Goal: Task Accomplishment & Management: Use online tool/utility

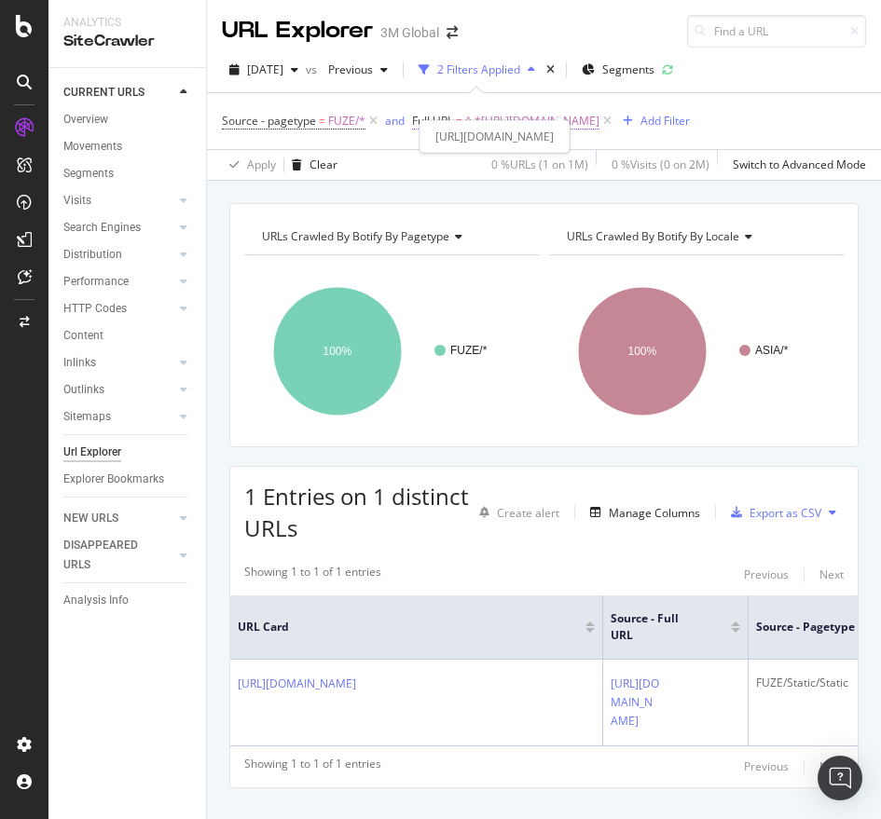
scroll to position [133, 0]
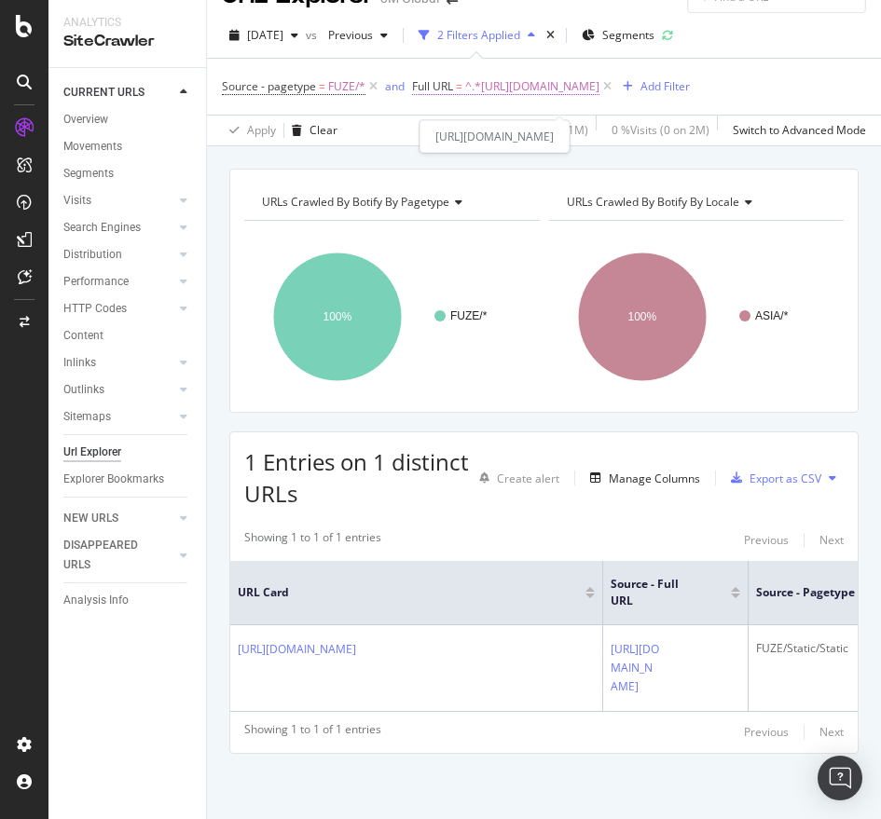
click at [465, 87] on span "^.*[URL][DOMAIN_NAME]" at bounding box center [532, 87] width 134 height 26
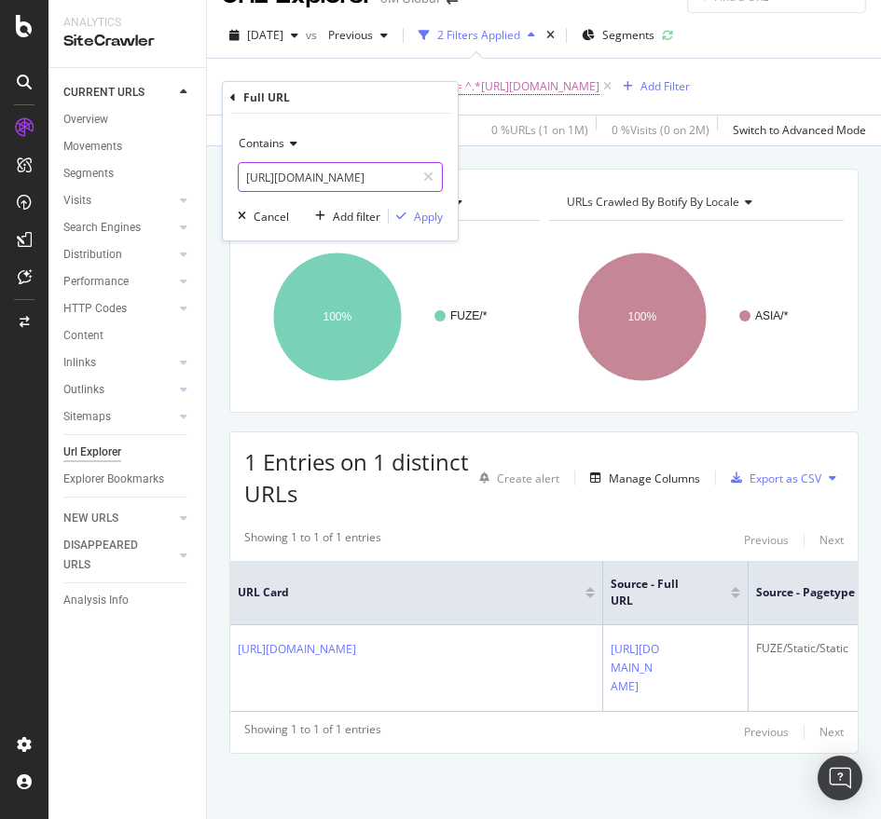
click at [375, 174] on input "[URL][DOMAIN_NAME]" at bounding box center [327, 177] width 176 height 30
paste input "[DOMAIN_NAME][URL]"
type input "[URL][DOMAIN_NAME]"
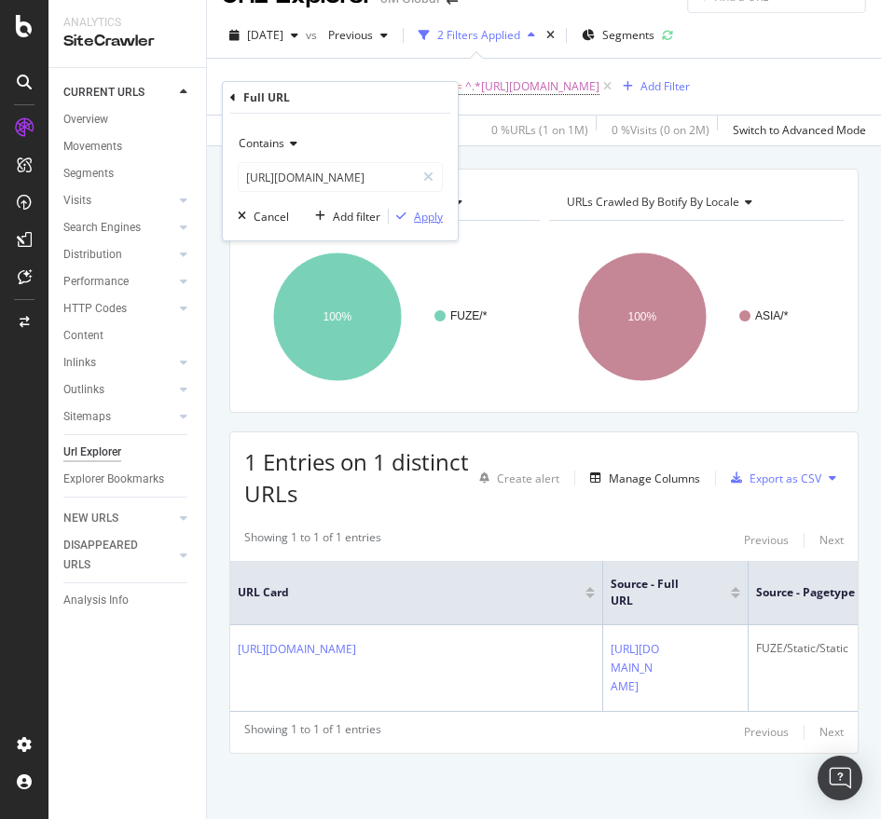
click at [419, 221] on div "Apply" at bounding box center [428, 217] width 29 height 16
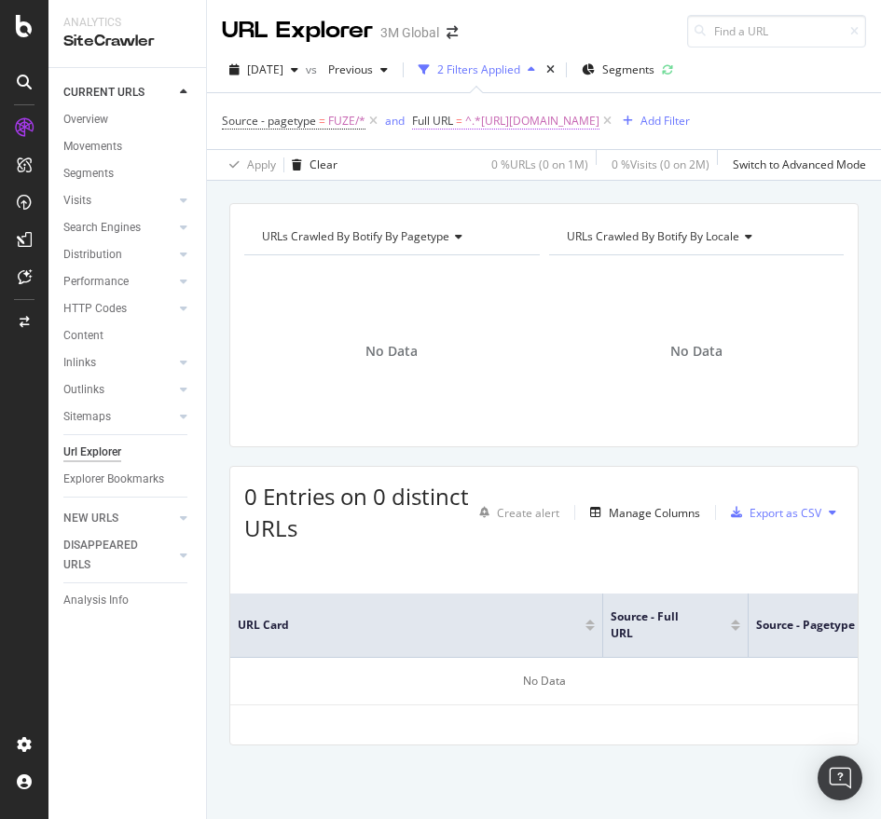
click at [564, 126] on span "^.*[URL][DOMAIN_NAME]" at bounding box center [532, 121] width 134 height 26
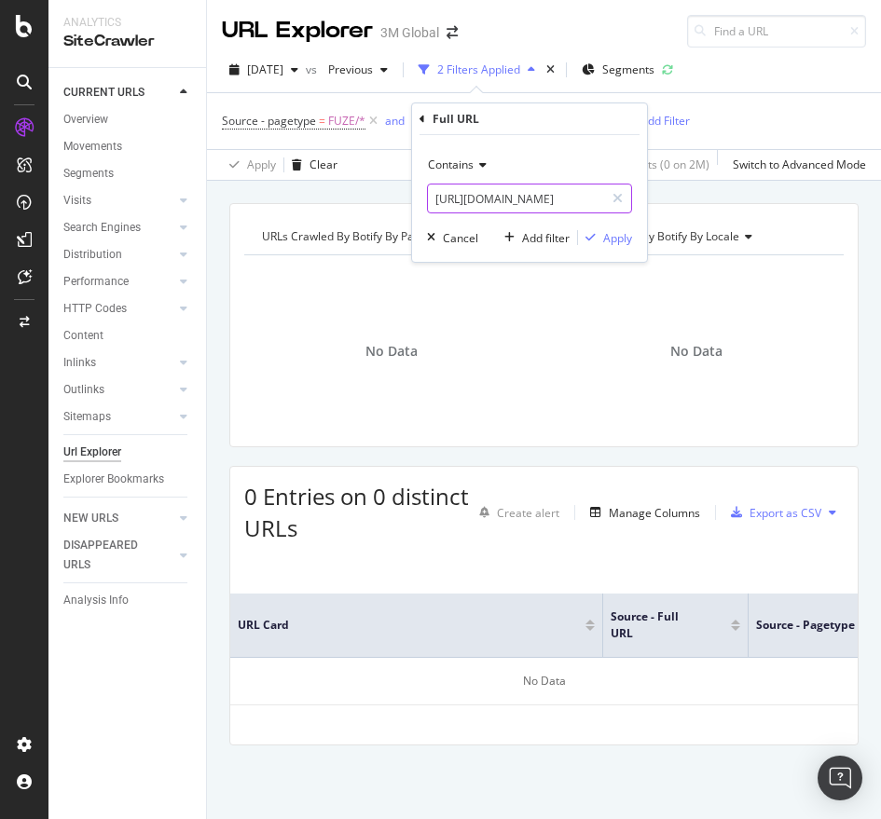
click at [505, 193] on input "[URL][DOMAIN_NAME]" at bounding box center [516, 199] width 176 height 30
paste input "50429"
type input "[URL][DOMAIN_NAME]"
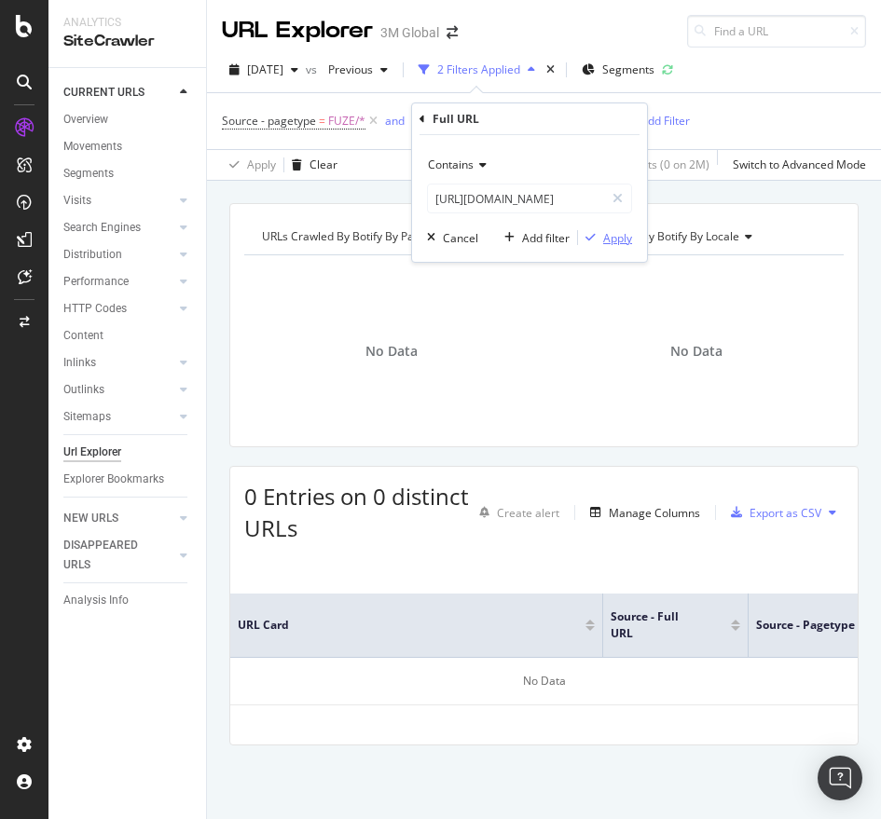
click at [628, 237] on div "Apply" at bounding box center [617, 238] width 29 height 16
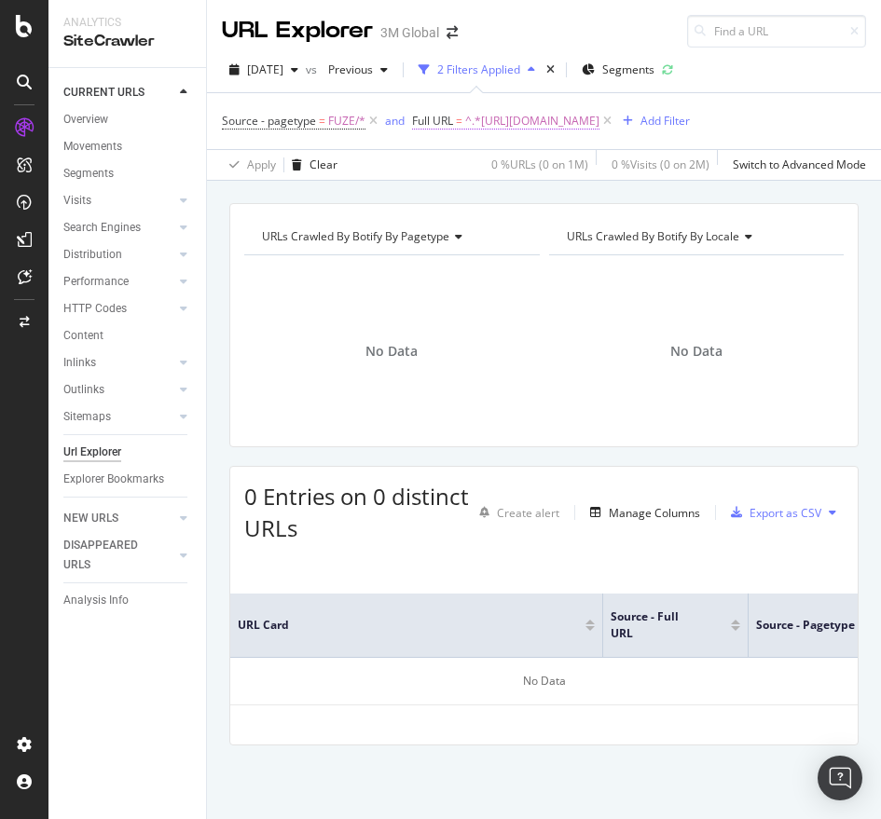
click at [599, 114] on span "^.*[URL][DOMAIN_NAME]" at bounding box center [532, 121] width 134 height 26
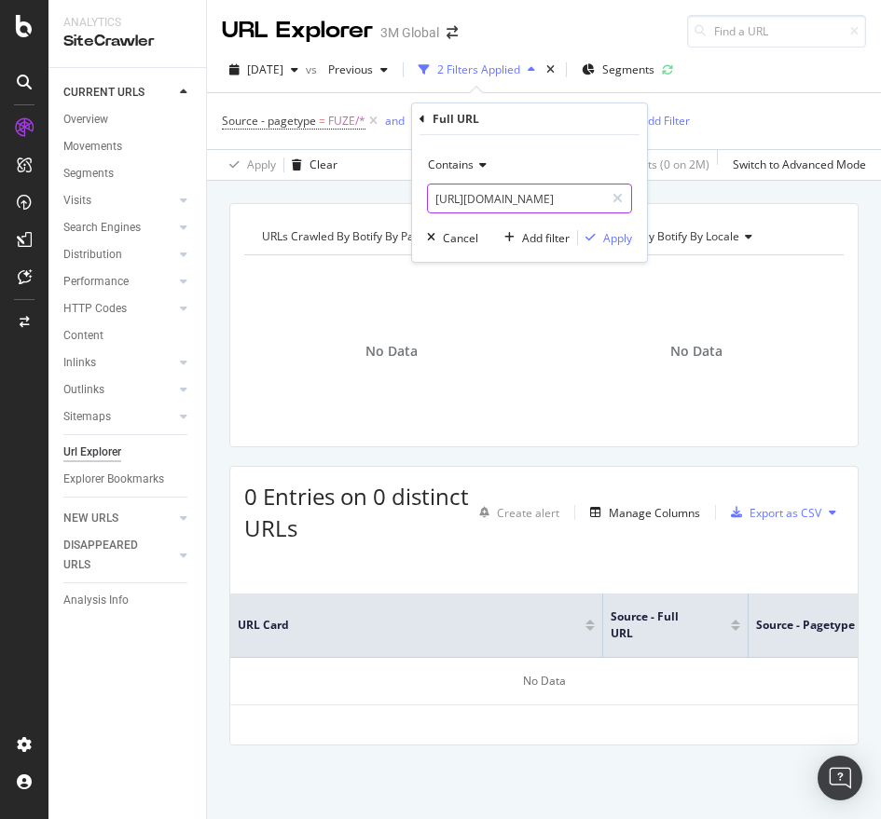
paste input "/v00046566"
click at [537, 198] on input "[URL][DOMAIN_NAME]" at bounding box center [516, 199] width 176 height 30
type input "[URL][DOMAIN_NAME]"
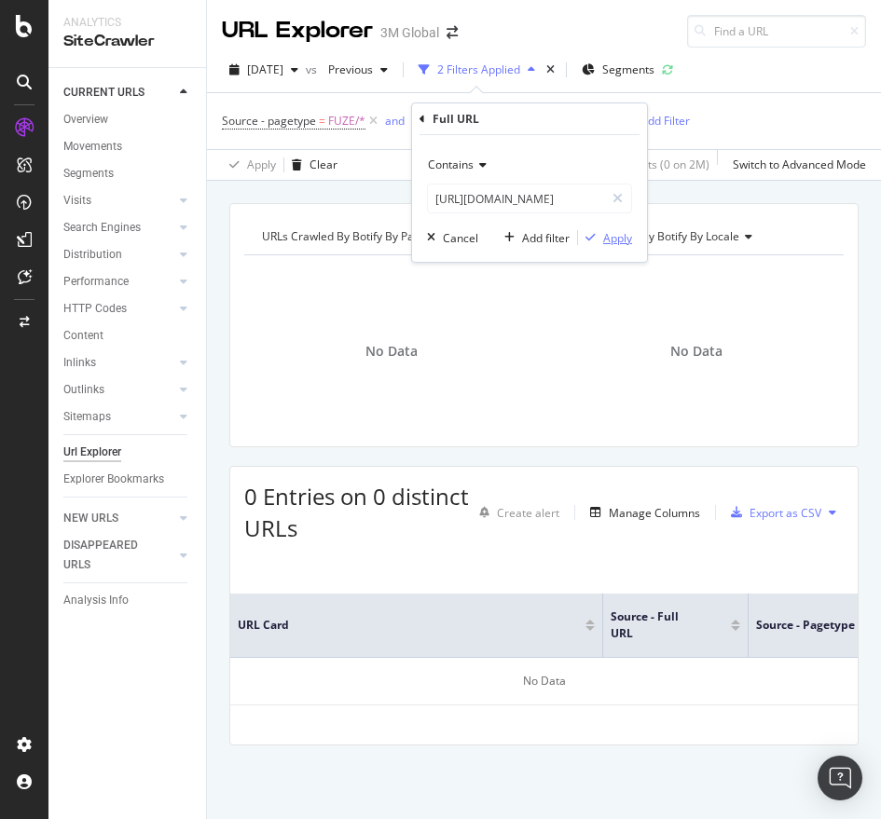
click at [627, 235] on div "Apply" at bounding box center [617, 238] width 29 height 16
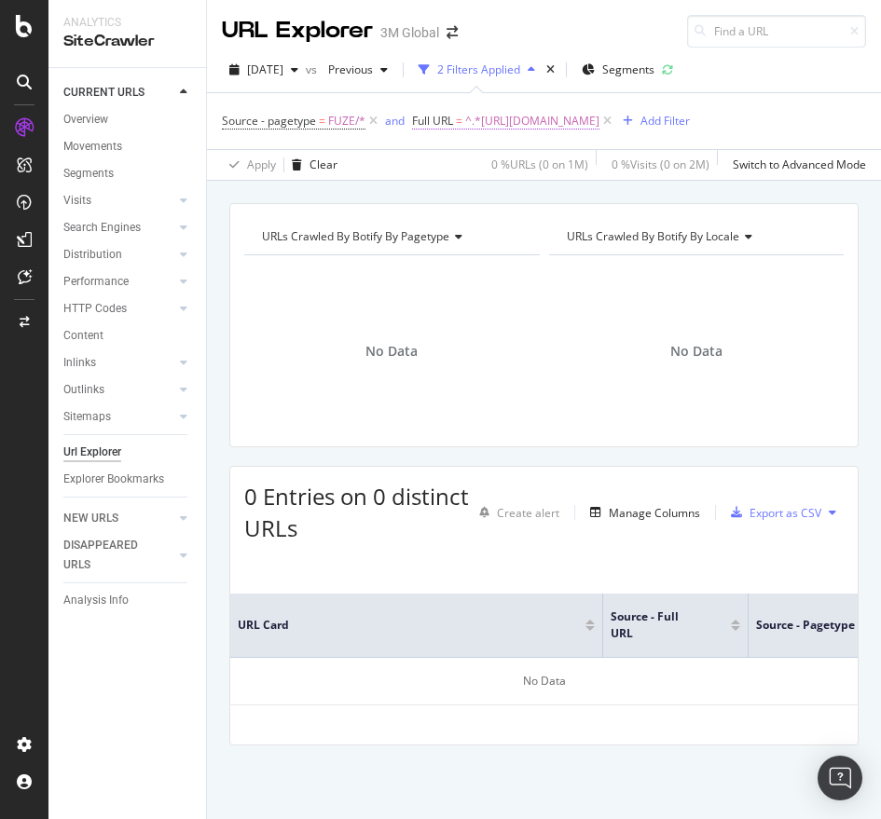
click at [599, 119] on span "^.*[URL][DOMAIN_NAME]" at bounding box center [532, 121] width 134 height 26
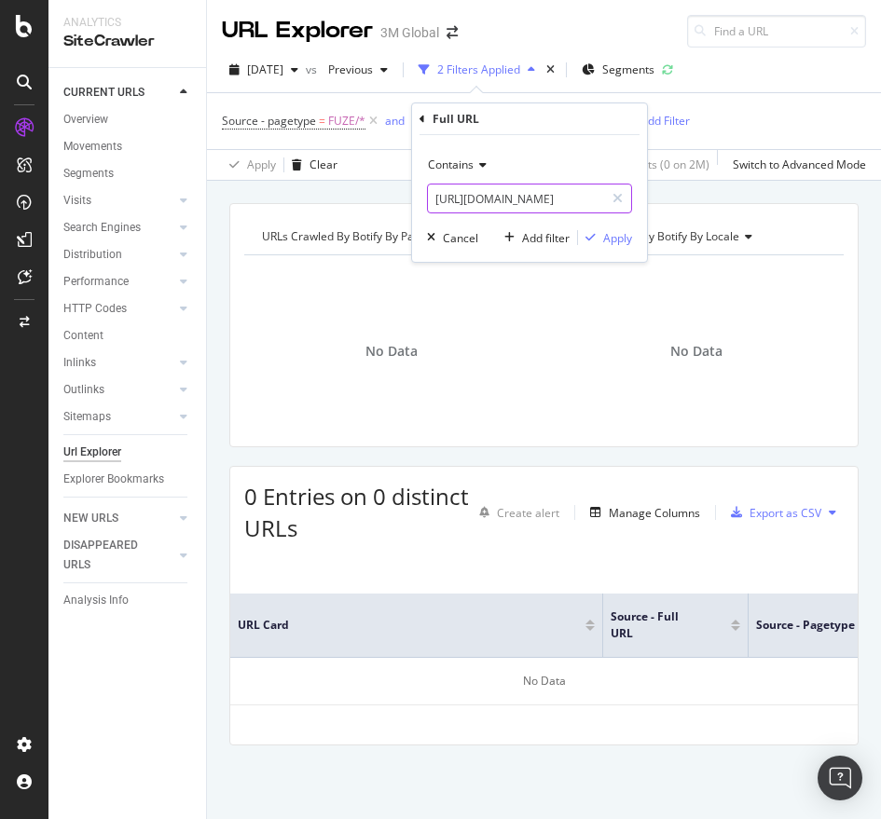
click at [513, 190] on input "[URL][DOMAIN_NAME]" at bounding box center [516, 199] width 176 height 30
paste input "50429"
type input "[URL][DOMAIN_NAME]"
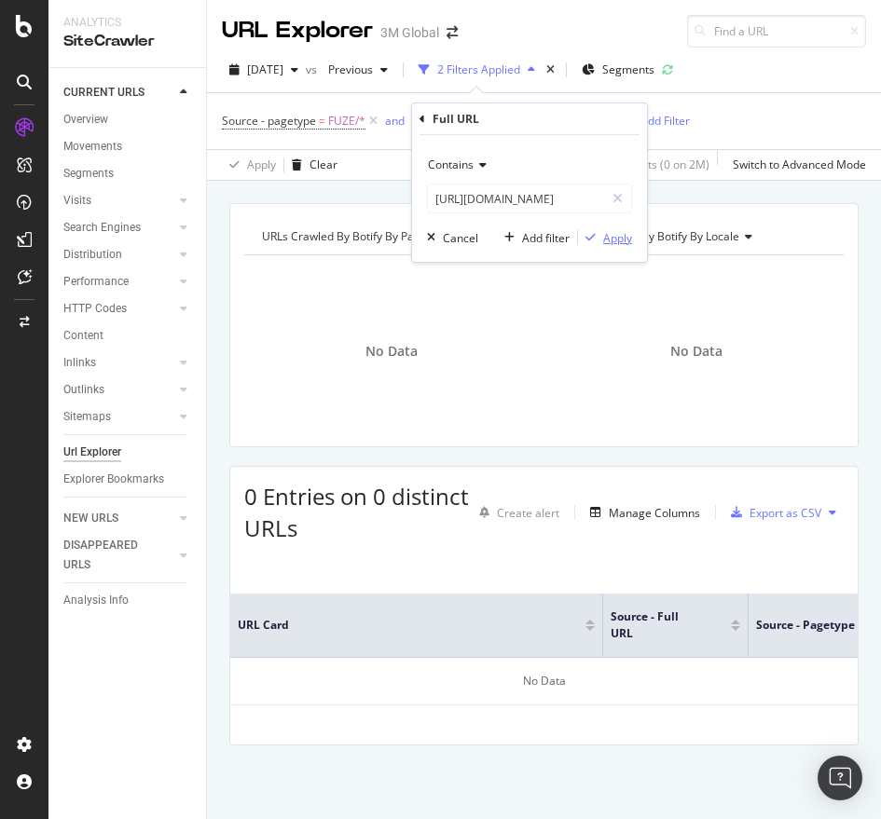
click at [610, 229] on div "Apply" at bounding box center [605, 237] width 54 height 17
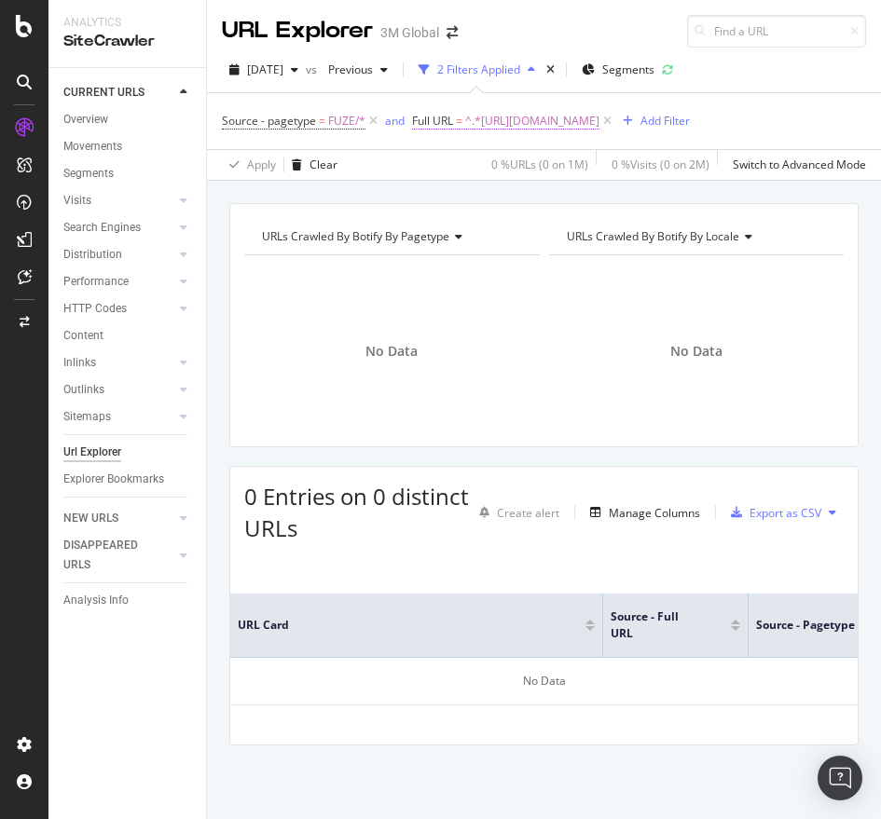
click at [599, 122] on span "^.*[URL][DOMAIN_NAME]" at bounding box center [532, 121] width 134 height 26
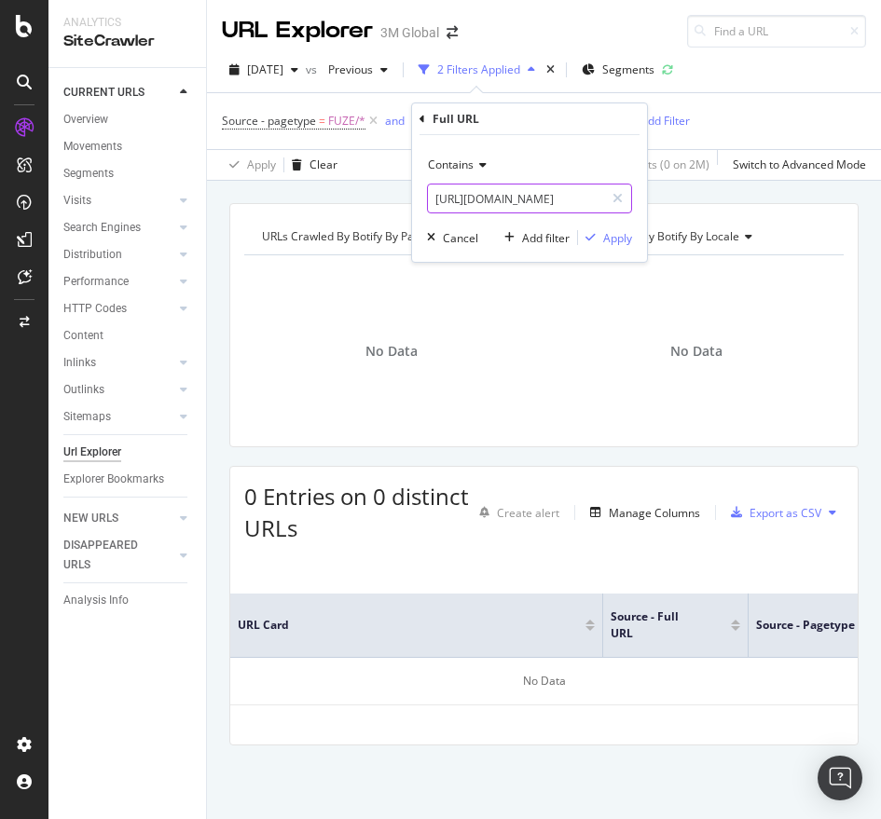
click at [554, 195] on input "[URL][DOMAIN_NAME]" at bounding box center [516, 199] width 176 height 30
click at [606, 226] on div "Contains [URL][DOMAIN_NAME] Cancel Add filter Apply" at bounding box center [529, 198] width 235 height 127
click at [610, 235] on div "Apply" at bounding box center [617, 238] width 29 height 16
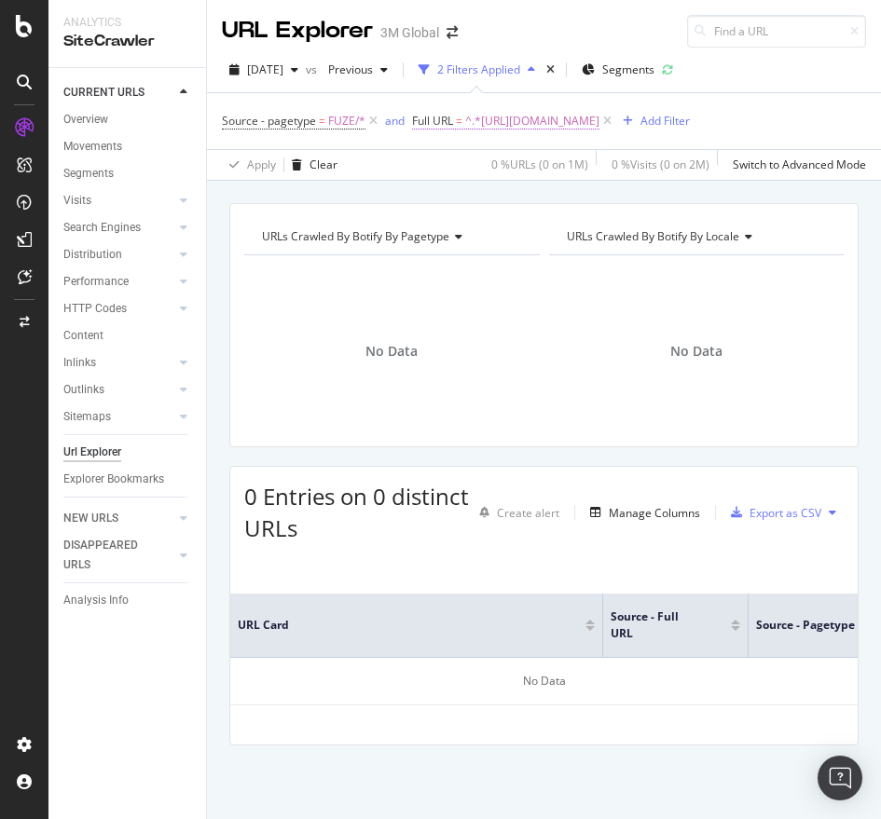
click at [599, 117] on span "^.*[URL][DOMAIN_NAME]" at bounding box center [532, 121] width 134 height 26
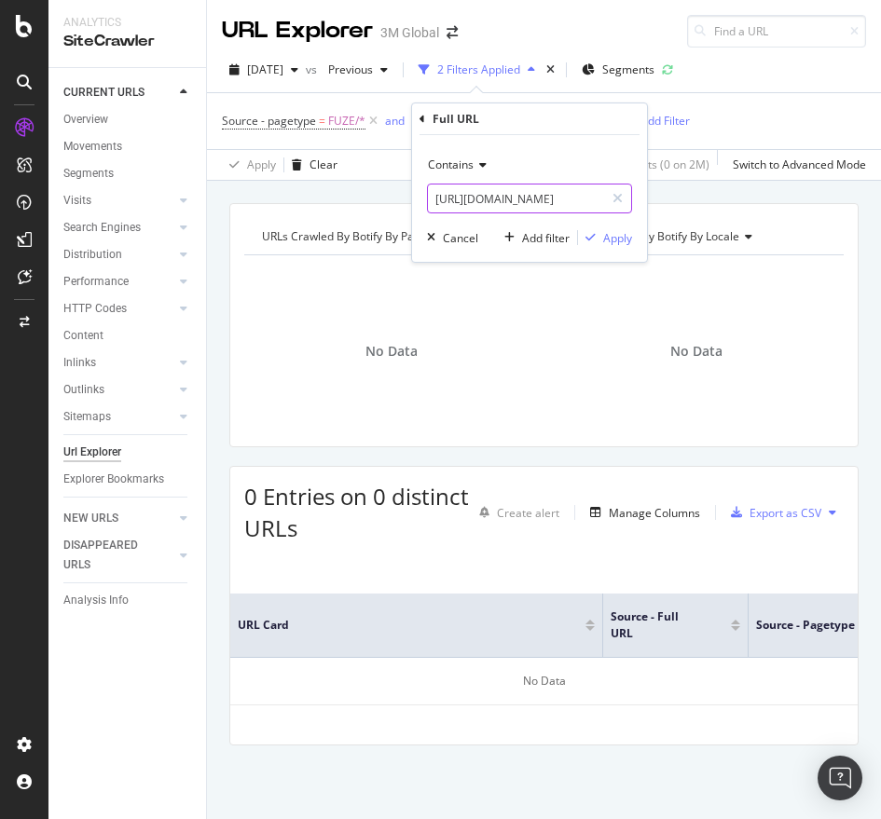
paste input "c/v00046566"
click at [473, 205] on input "[URL][DOMAIN_NAME]" at bounding box center [516, 199] width 176 height 30
type input "[URL][DOMAIN_NAME]"
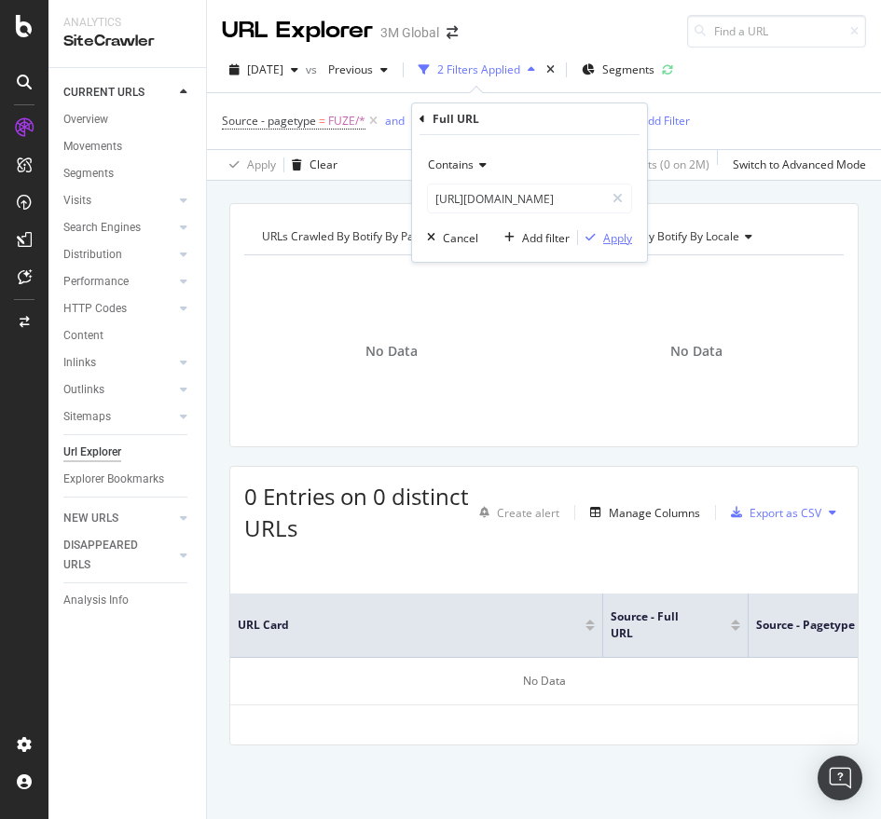
click at [620, 241] on div "Apply" at bounding box center [617, 238] width 29 height 16
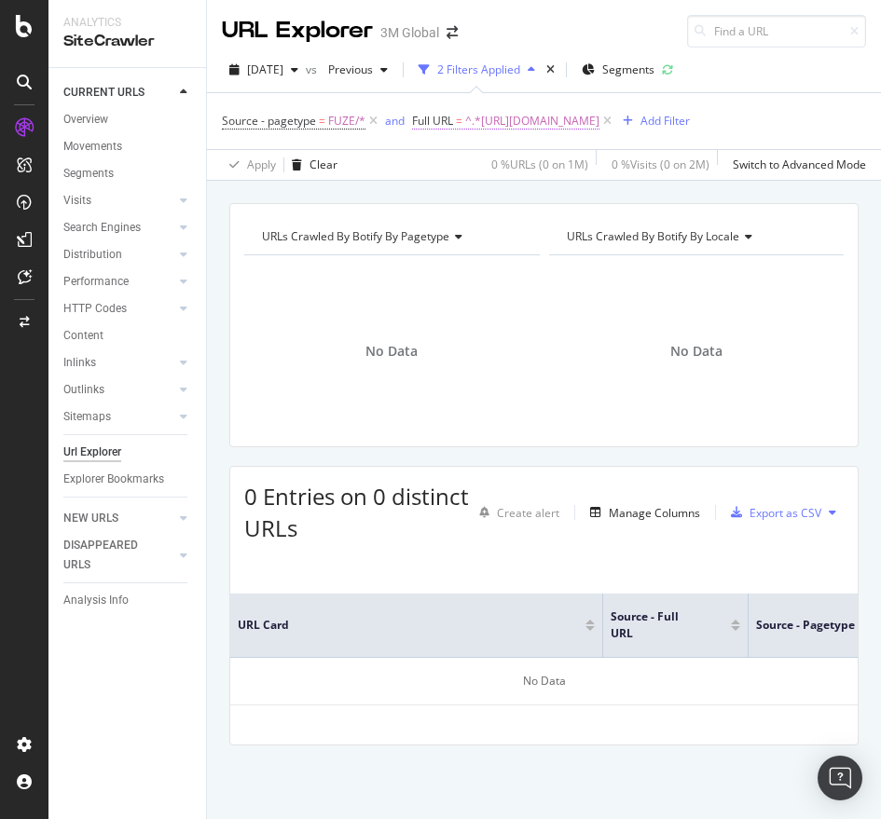
click at [599, 127] on span "^.*[URL][DOMAIN_NAME]" at bounding box center [532, 121] width 134 height 26
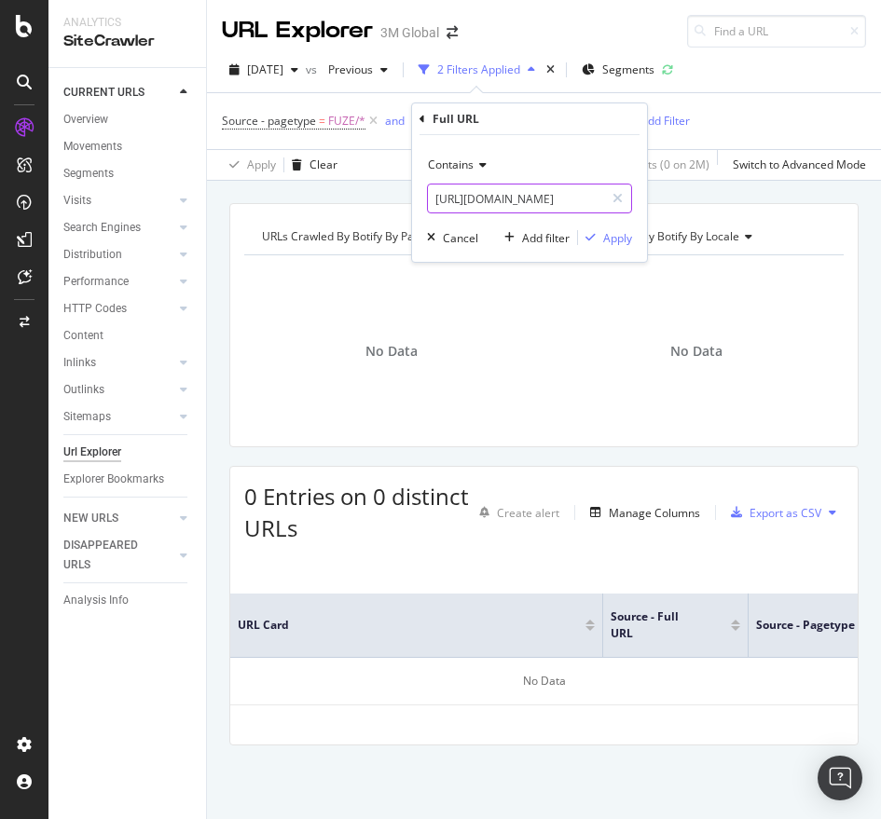
paste input "50429"
click at [591, 209] on input "[URL][DOMAIN_NAME]" at bounding box center [516, 199] width 176 height 30
type input "[URL][DOMAIN_NAME]"
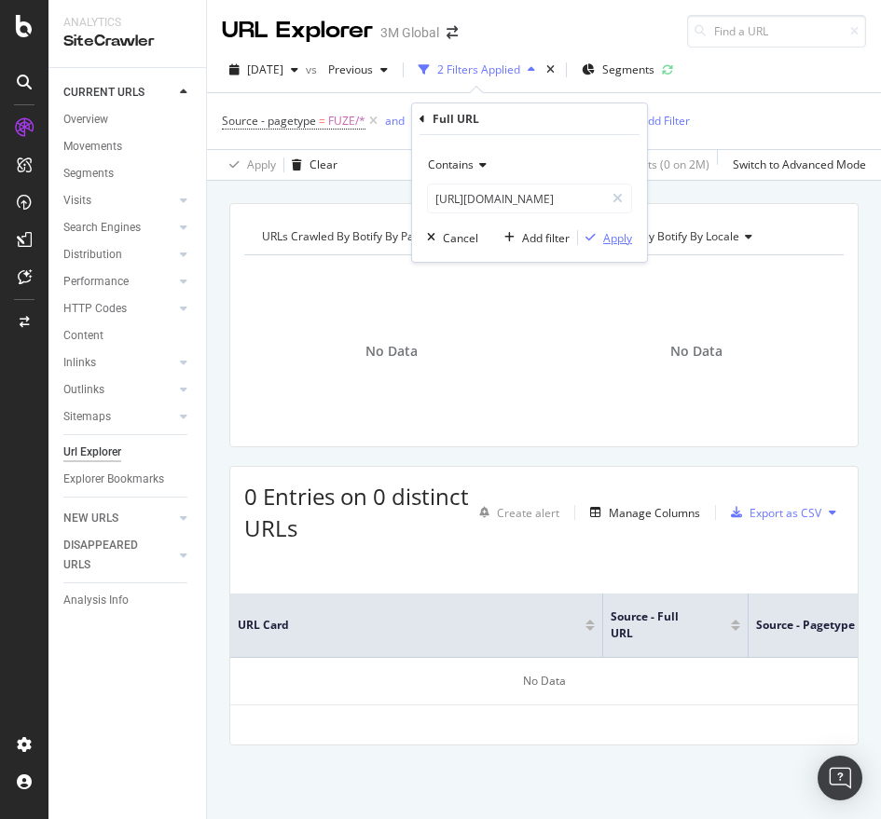
click at [617, 241] on div "Apply" at bounding box center [617, 238] width 29 height 16
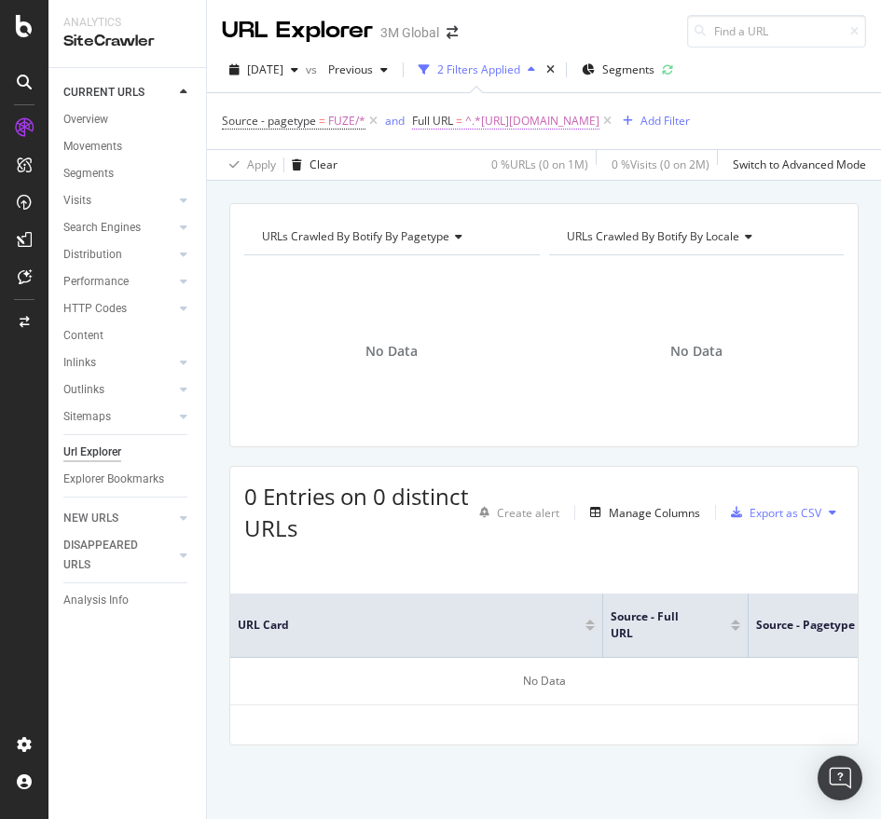
click at [574, 121] on span "^.*[URL][DOMAIN_NAME]" at bounding box center [532, 121] width 134 height 26
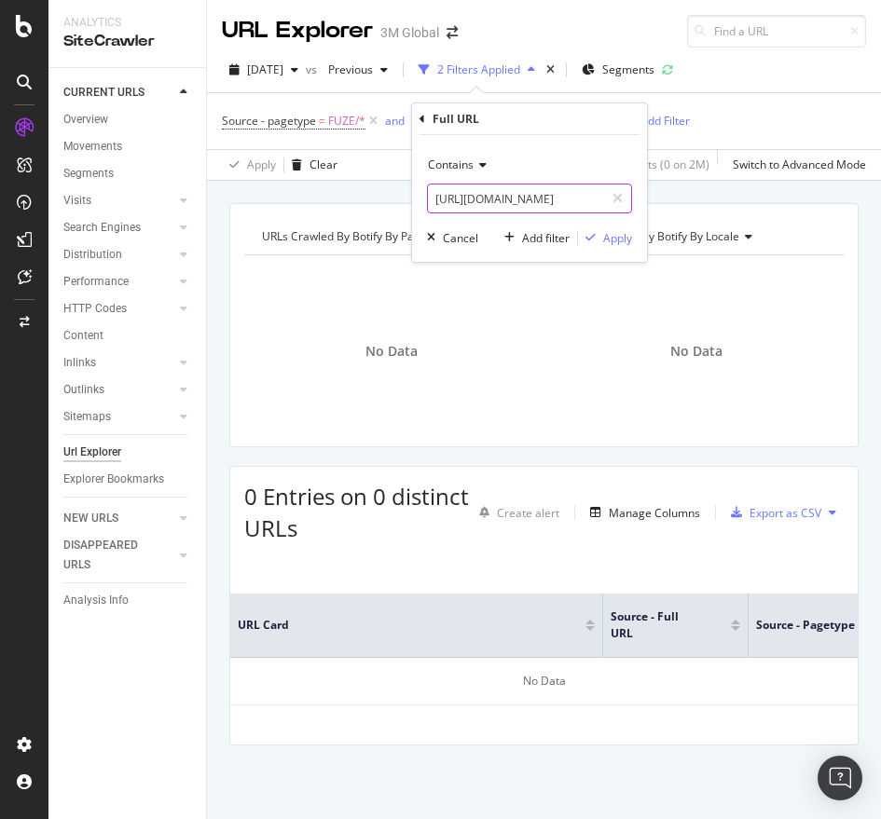
paste input "/v00046566"
click at [541, 196] on input "[URL][DOMAIN_NAME]" at bounding box center [516, 199] width 176 height 30
type input "[URL][DOMAIN_NAME]"
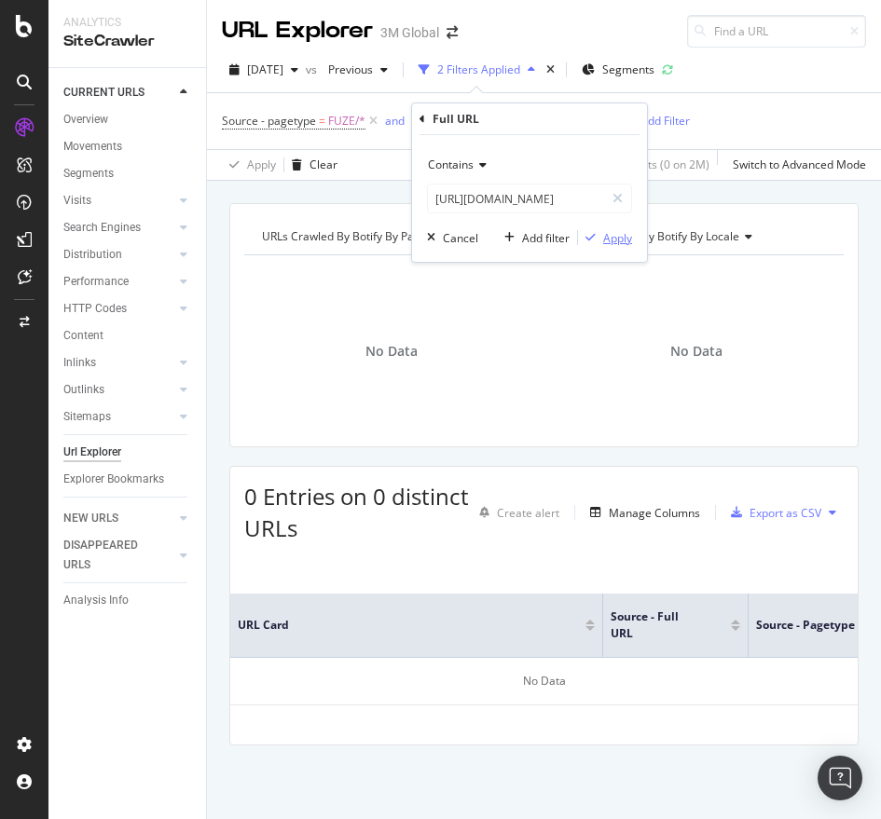
click at [620, 237] on div "Apply" at bounding box center [617, 238] width 29 height 16
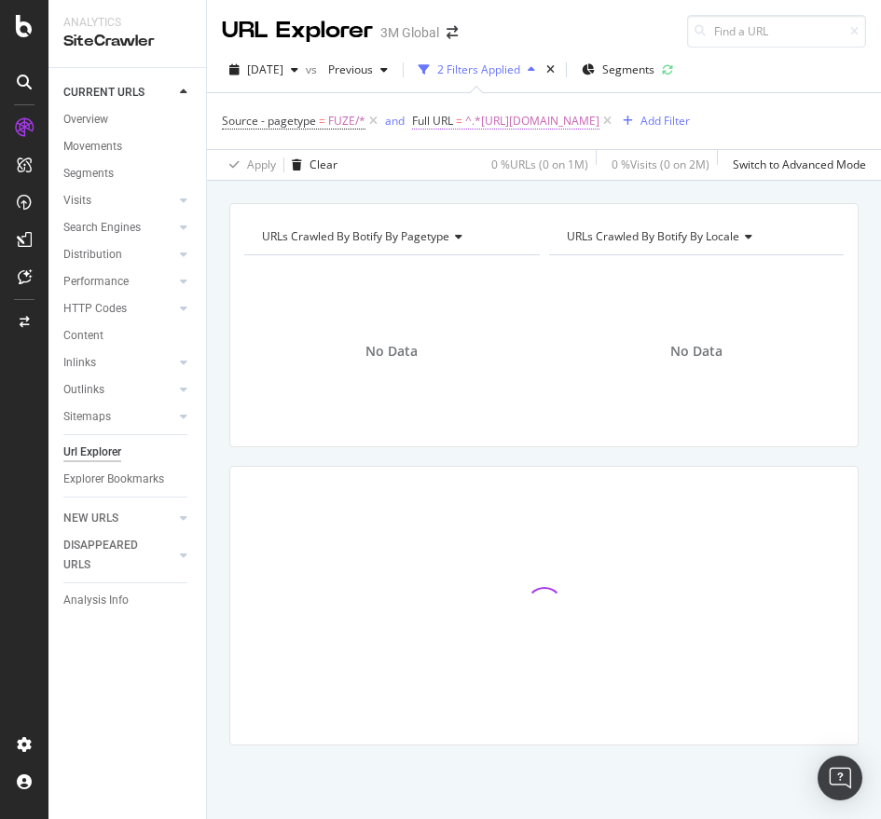
click at [599, 122] on span "^.*[URL][DOMAIN_NAME]" at bounding box center [532, 121] width 134 height 26
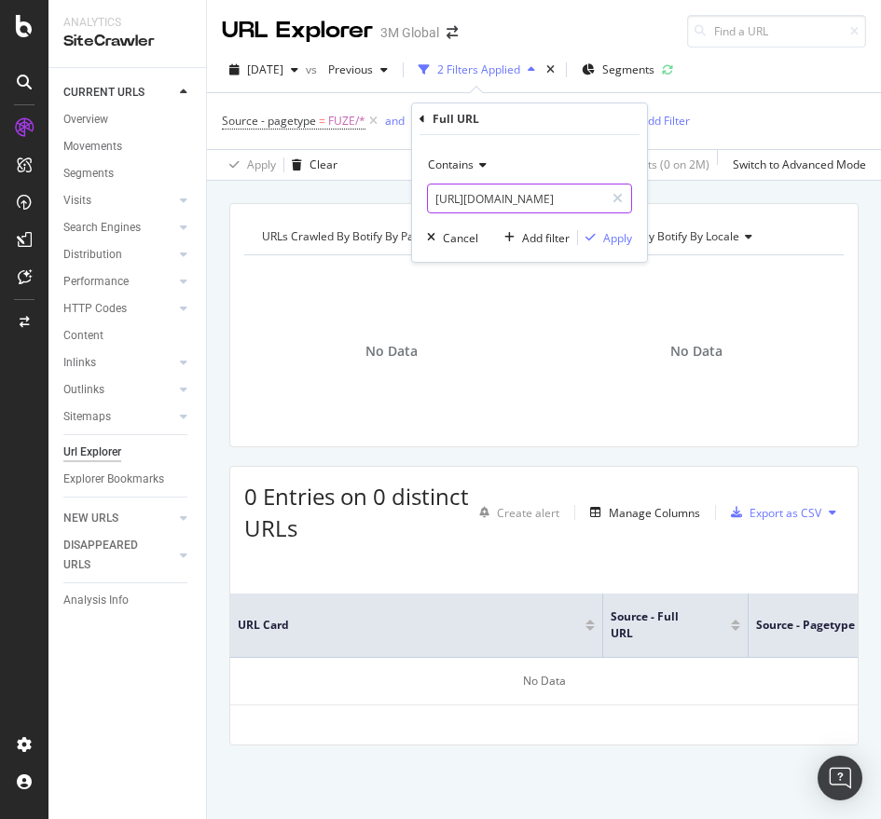
paste input "50429"
drag, startPoint x: 558, startPoint y: 208, endPoint x: 622, endPoint y: 240, distance: 71.3
click at [622, 240] on div "Contains [URL][DOMAIN_NAME] Cancel Add filter Apply" at bounding box center [529, 198] width 235 height 127
type input "[URL][DOMAIN_NAME]"
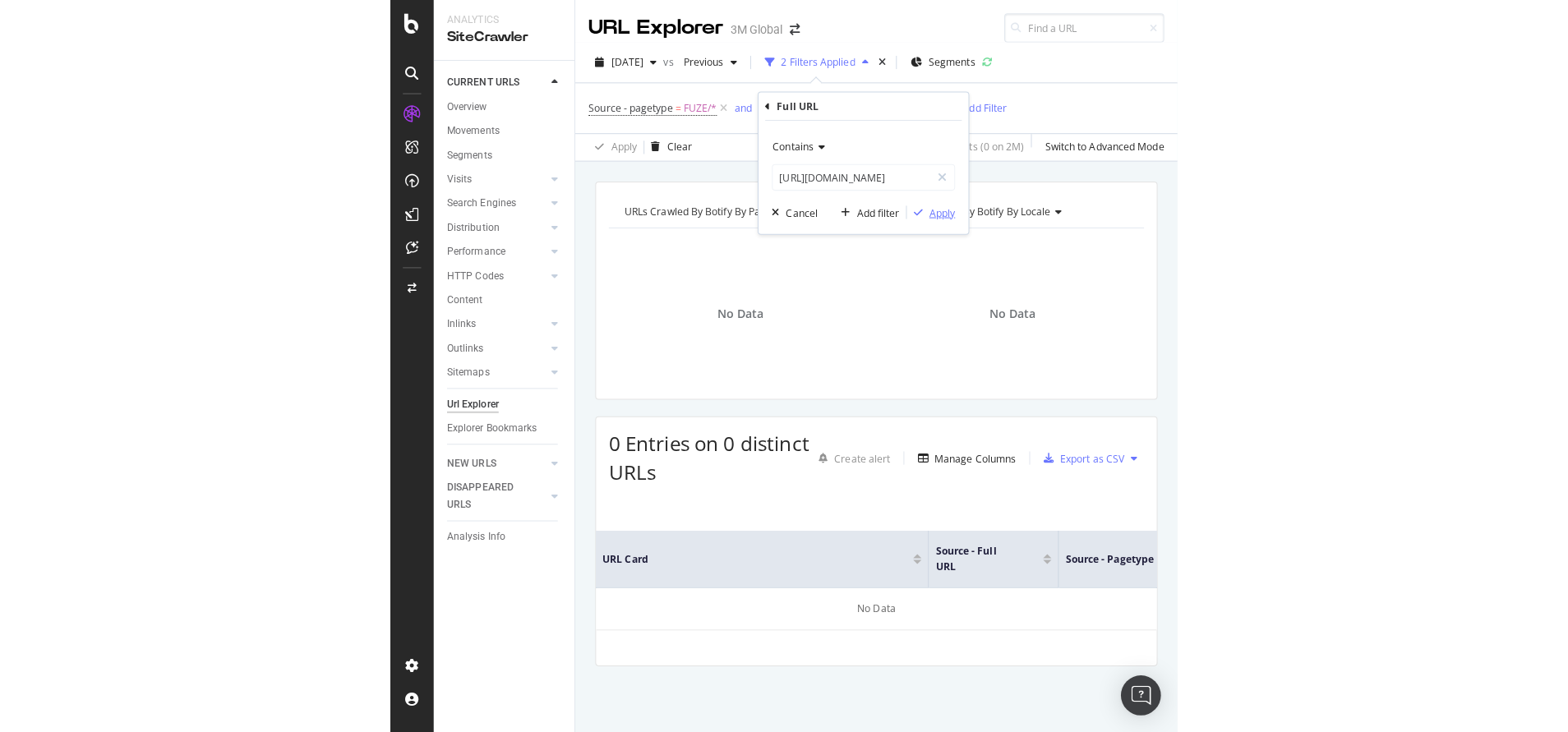
scroll to position [0, 0]
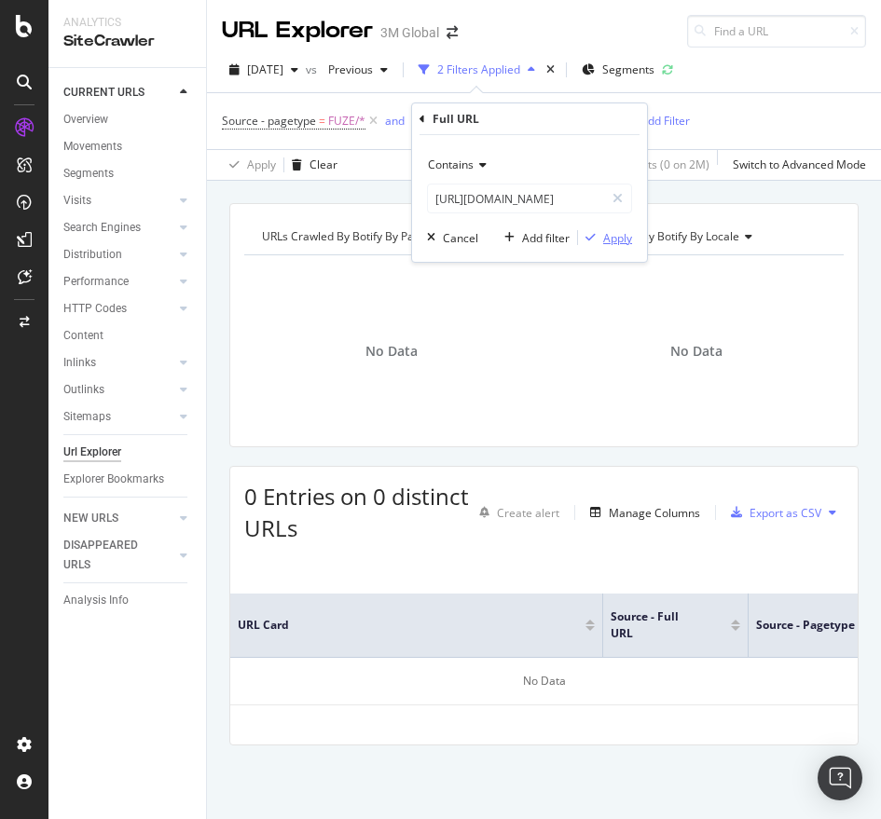
click at [622, 240] on div "Apply" at bounding box center [617, 238] width 29 height 16
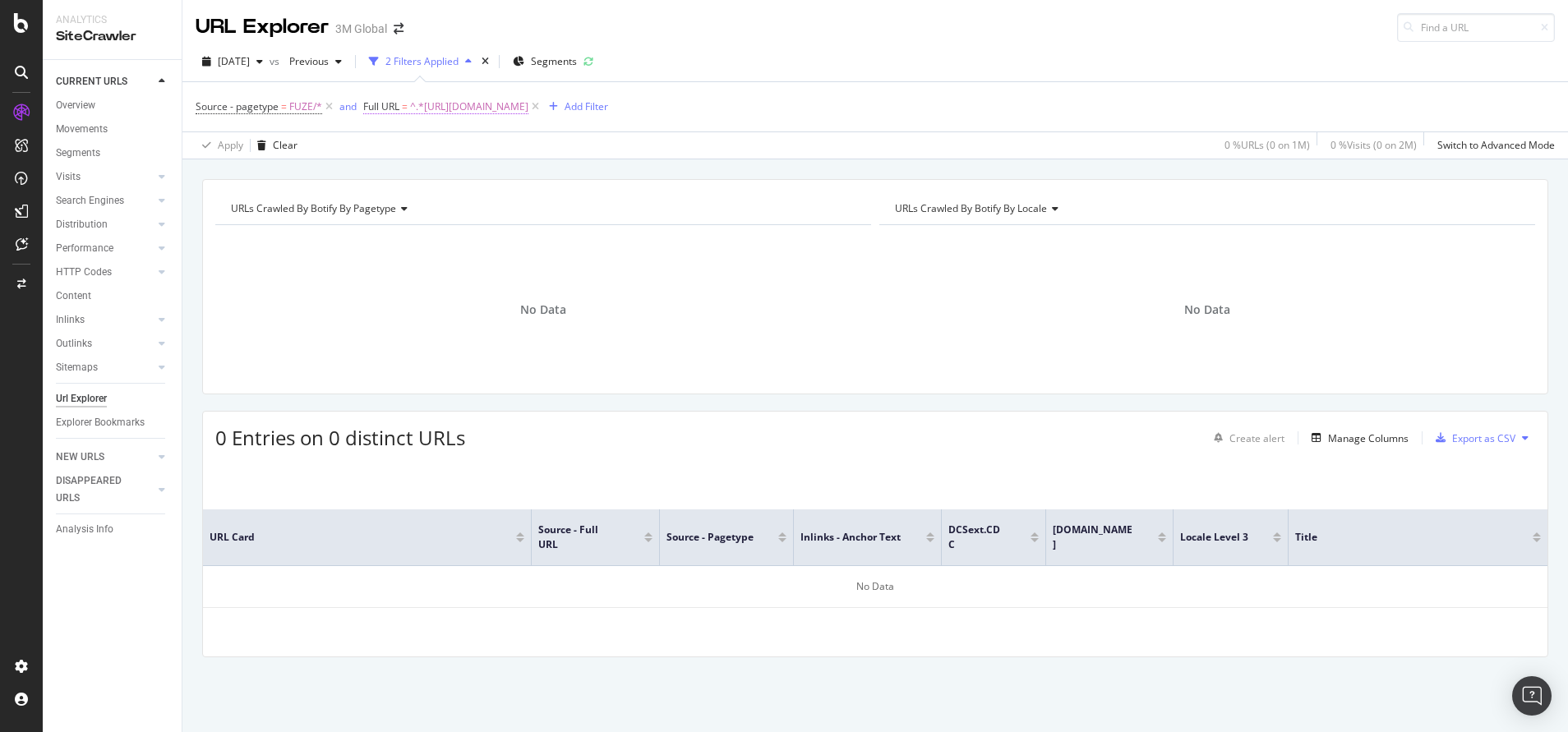
click at [528, 101] on span "^.*[URL][DOMAIN_NAME]" at bounding box center [469, 107] width 118 height 23
click at [474, 176] on input "[URL][DOMAIN_NAME]" at bounding box center [455, 176] width 155 height 26
paste input ".[DOMAIN_NAME][URL]"
drag, startPoint x: 444, startPoint y: 176, endPoint x: 649, endPoint y: 197, distance: 206.1
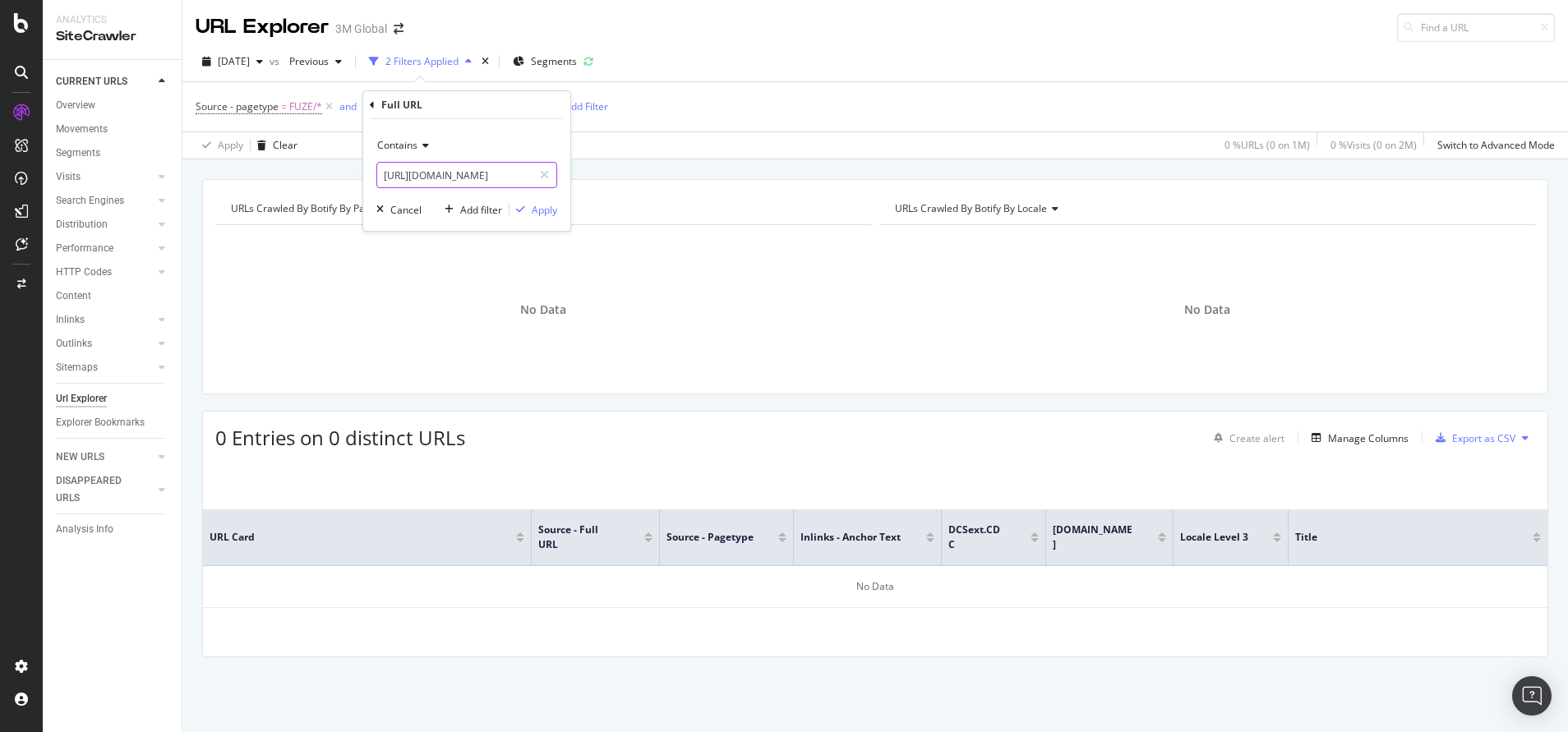
click at [649, 197] on body "Analytics SiteCrawler CURRENT URLS Overview Movements Segments Visits Analysis …" at bounding box center [784, 366] width 1568 height 732
type input "[URL][DOMAIN_NAME]"
click at [544, 212] on div "Apply" at bounding box center [544, 210] width 26 height 14
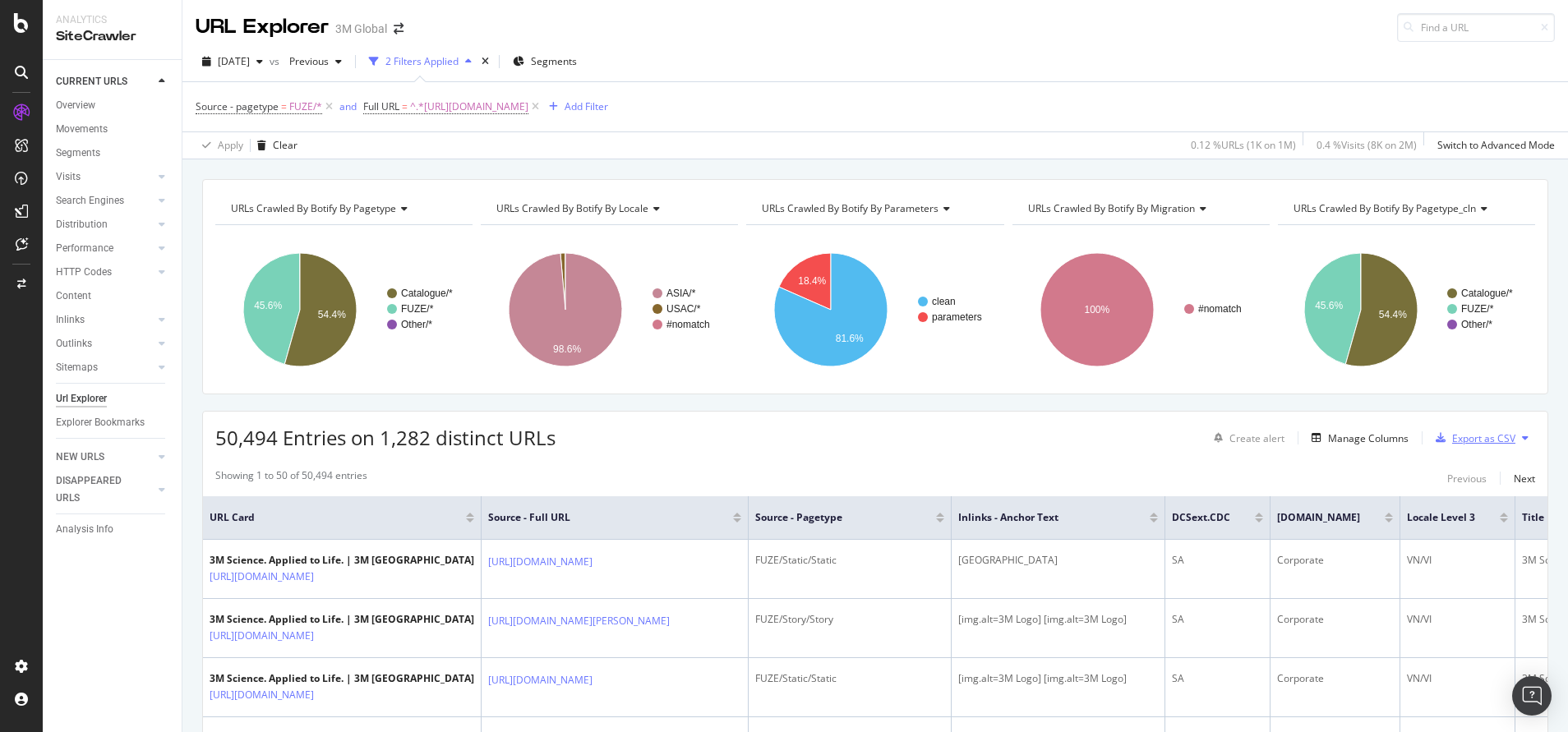
click at [1452, 436] on div "Export as CSV" at bounding box center [1484, 438] width 63 height 14
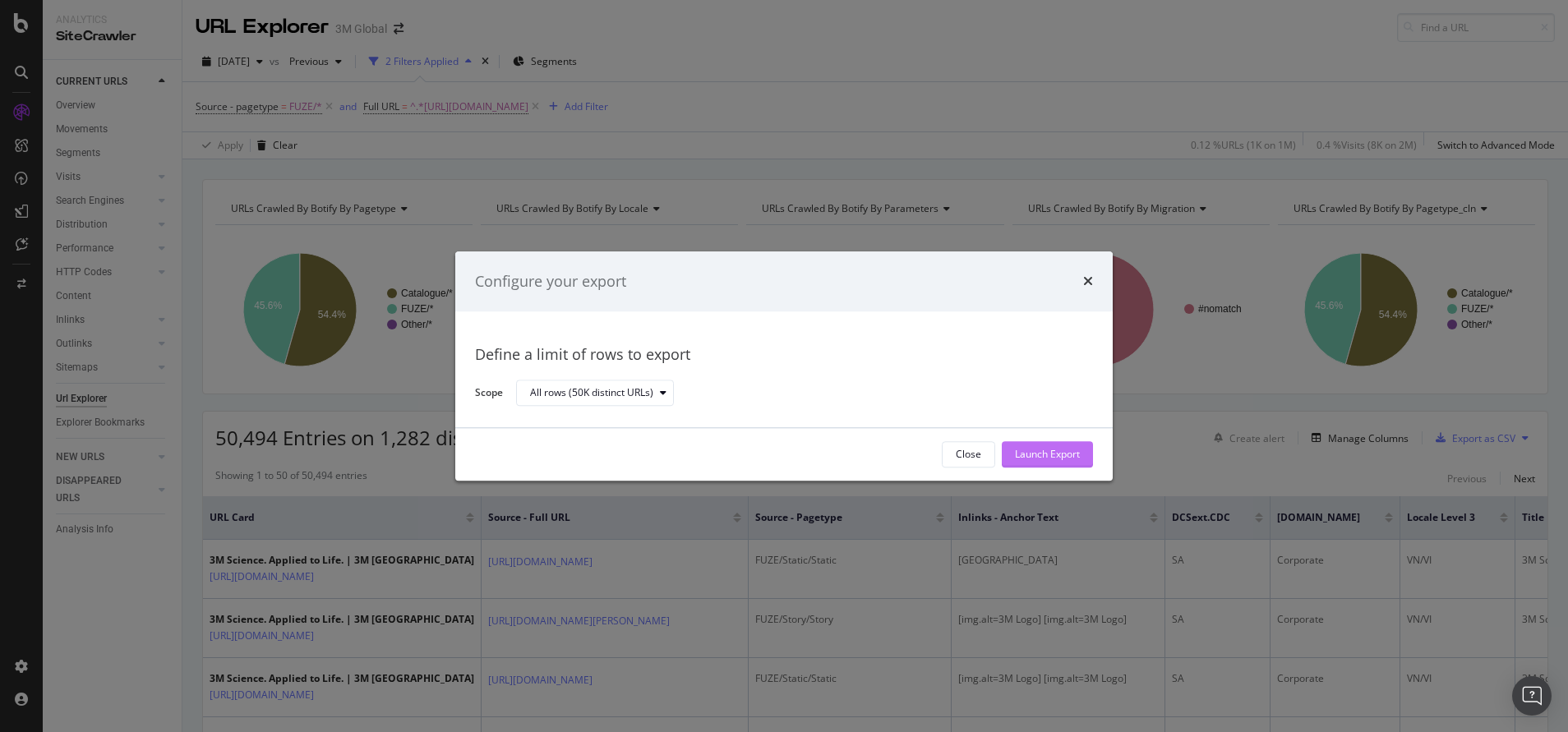
click at [1019, 446] on div "Launch Export" at bounding box center [1048, 454] width 65 height 25
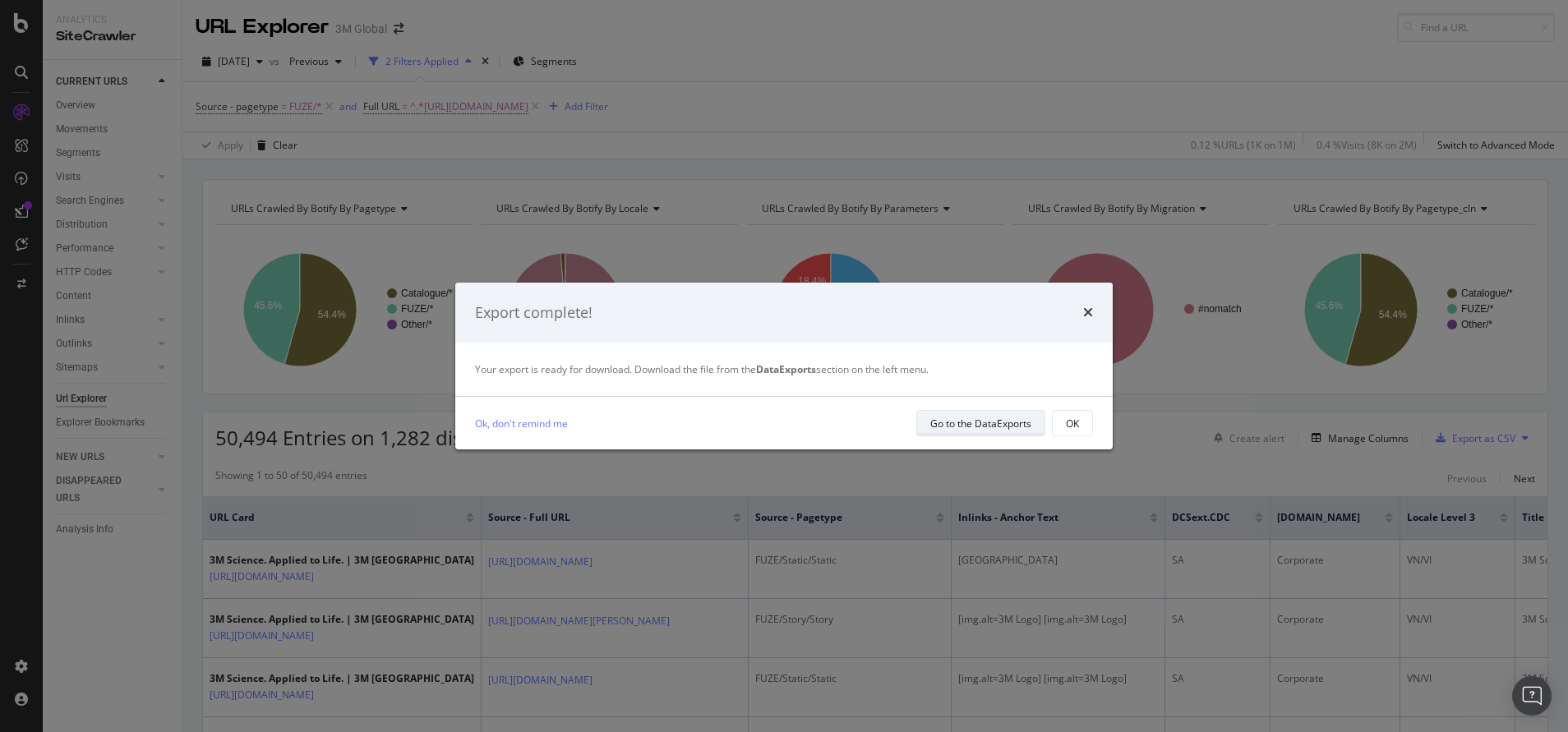
click at [1006, 417] on div "Go to the DataExports" at bounding box center [981, 424] width 101 height 14
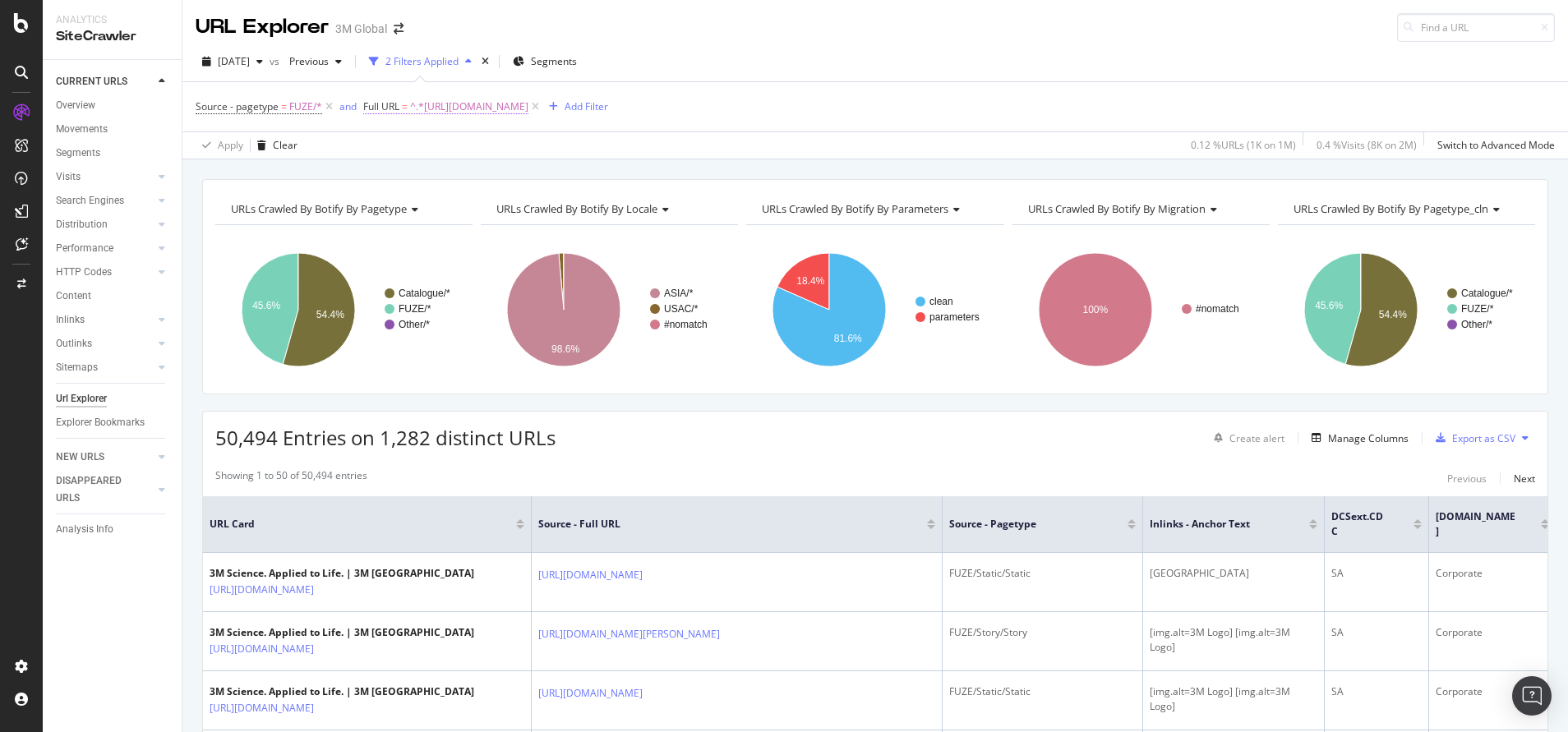
click at [456, 111] on span "^.*[URL][DOMAIN_NAME]" at bounding box center [469, 107] width 118 height 23
paste input "nz.co.nz/3M/en_NZ/p/d/v000062307"
click at [457, 171] on input "[URL][DOMAIN_NAME]" at bounding box center [455, 176] width 155 height 26
type input "https://www.3mnz.co.nz/3M/en_NZ/p/d/v000062307/"
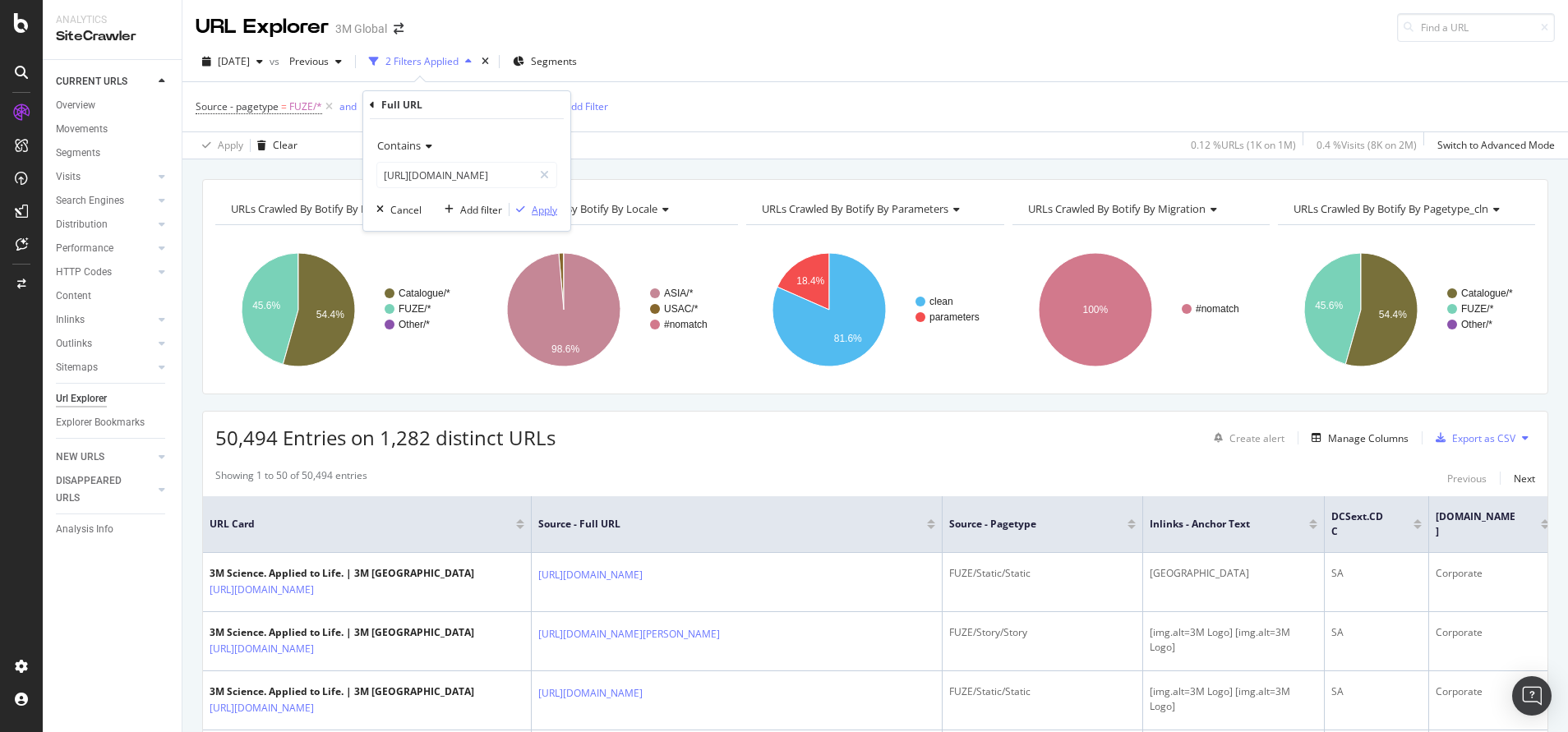
scroll to position [0, 0]
click at [537, 205] on div "Apply" at bounding box center [544, 210] width 26 height 14
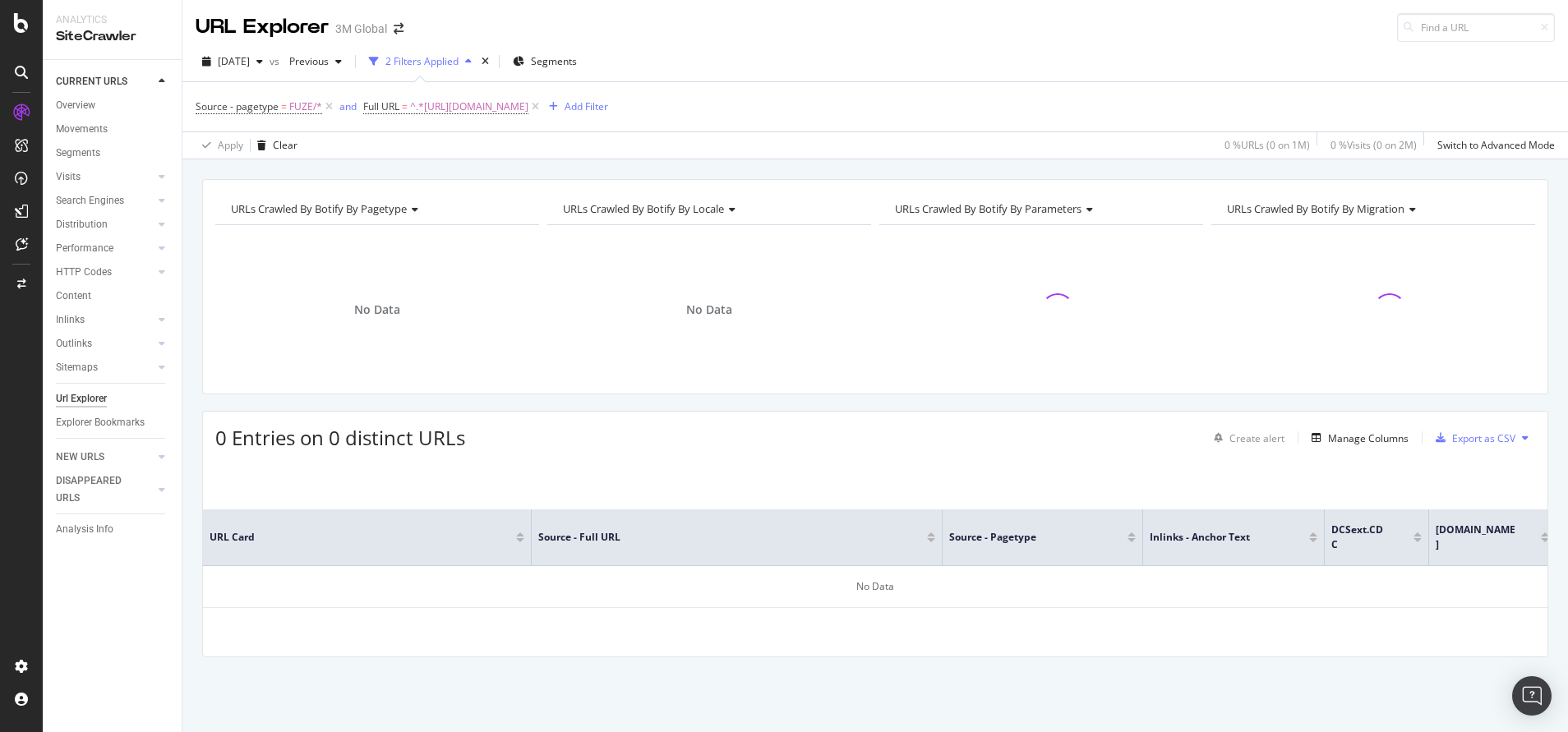
click at [300, 530] on span "URL Card" at bounding box center [361, 537] width 302 height 15
click at [71, 279] on div "DataExports" at bounding box center [93, 283] width 64 height 17
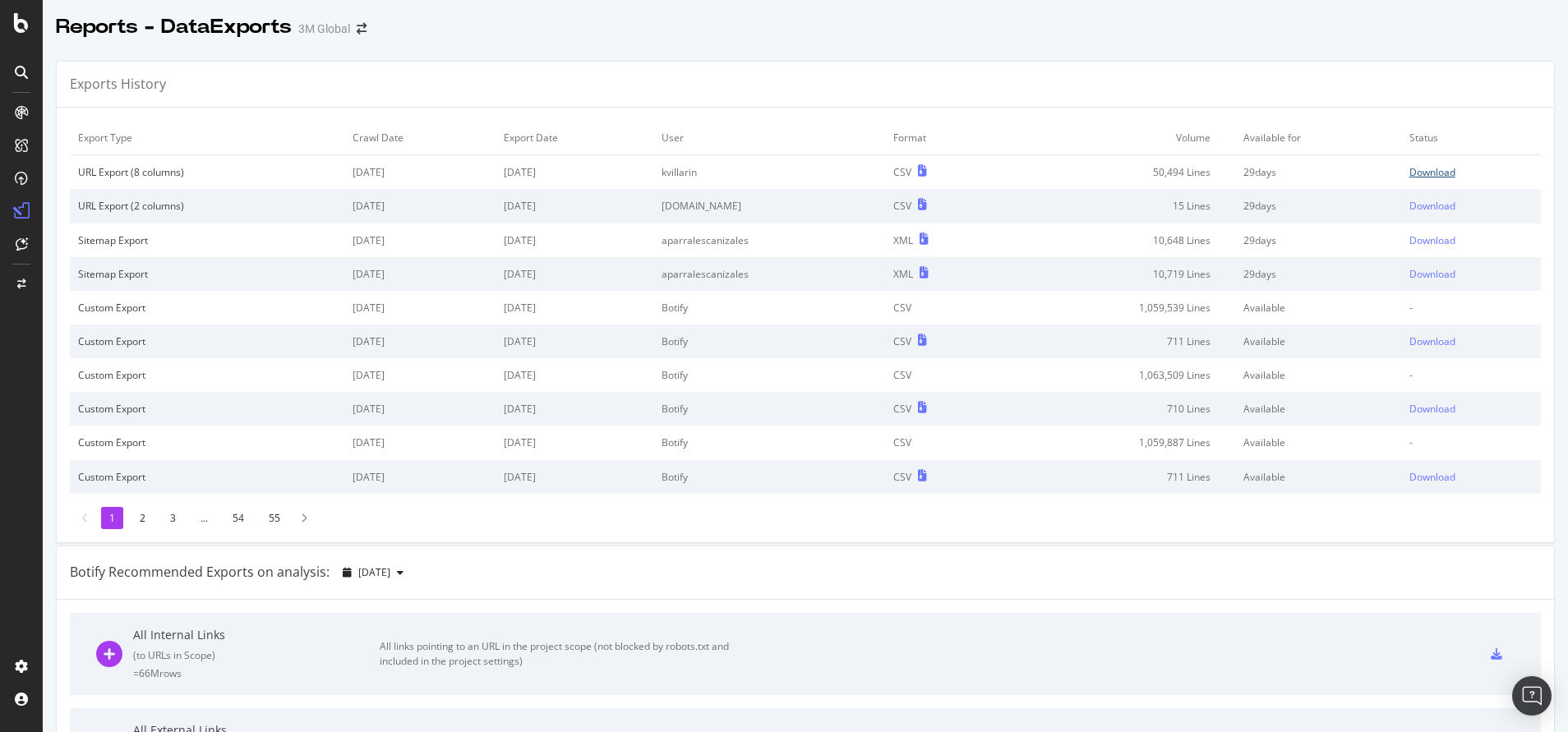
click at [1409, 176] on div "Download" at bounding box center [1432, 172] width 46 height 14
